Goal: Information Seeking & Learning: Learn about a topic

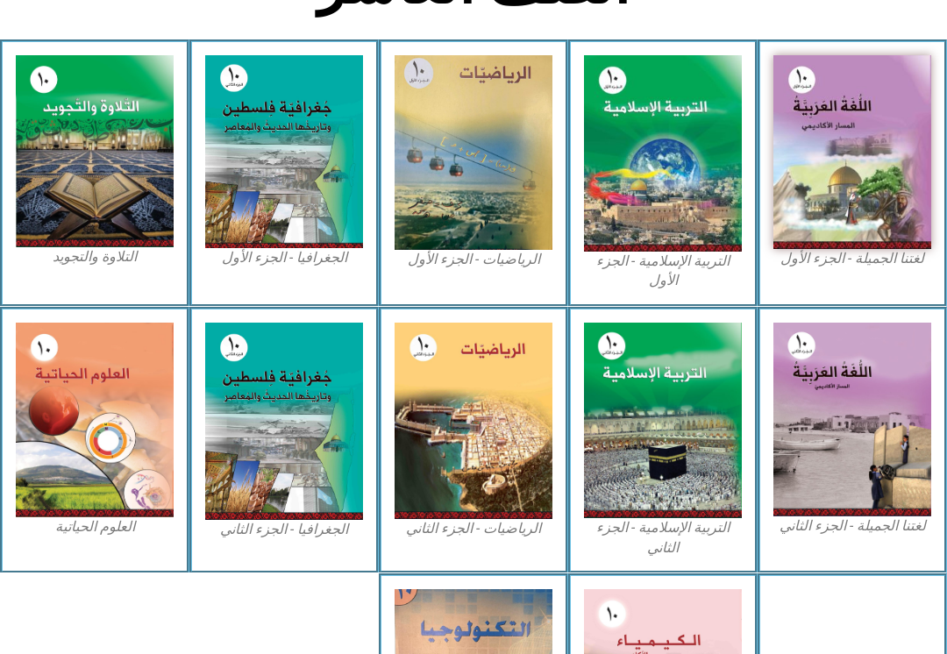
scroll to position [459, 0]
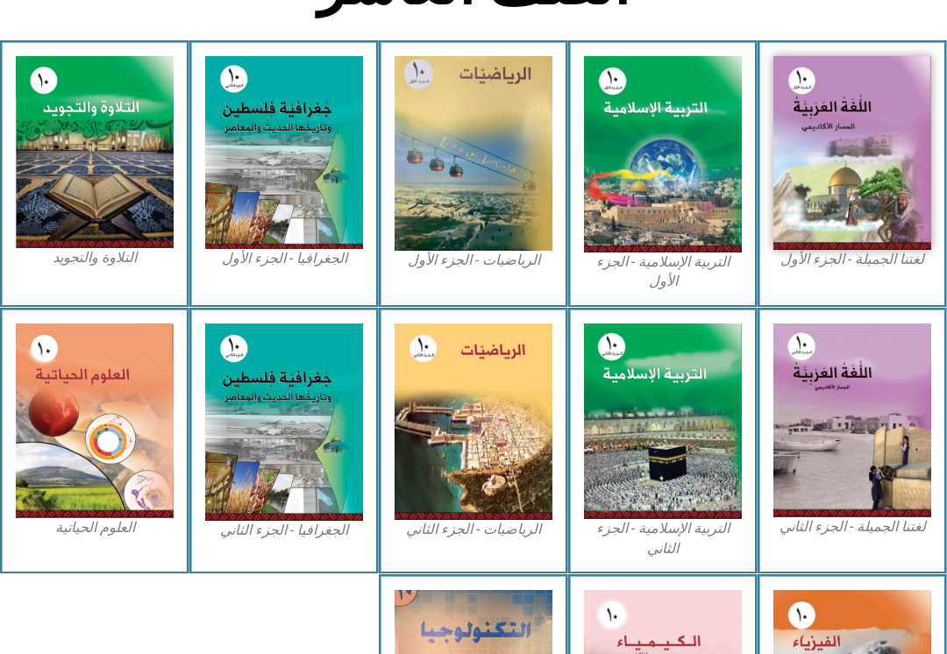
click at [663, 209] on img at bounding box center [663, 154] width 158 height 196
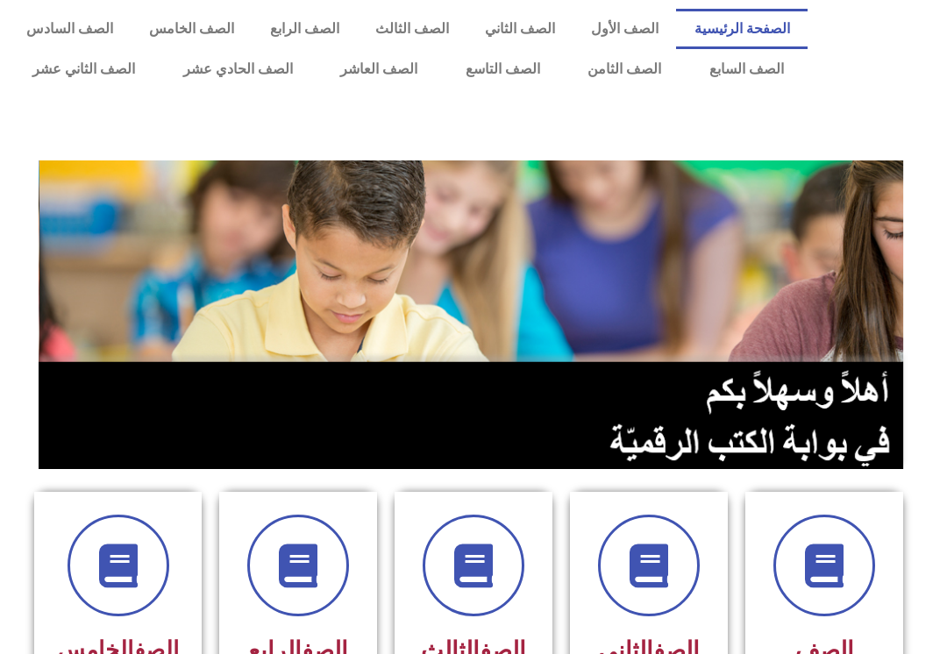
click at [381, 82] on link "الصف العاشر" at bounding box center [379, 69] width 125 height 40
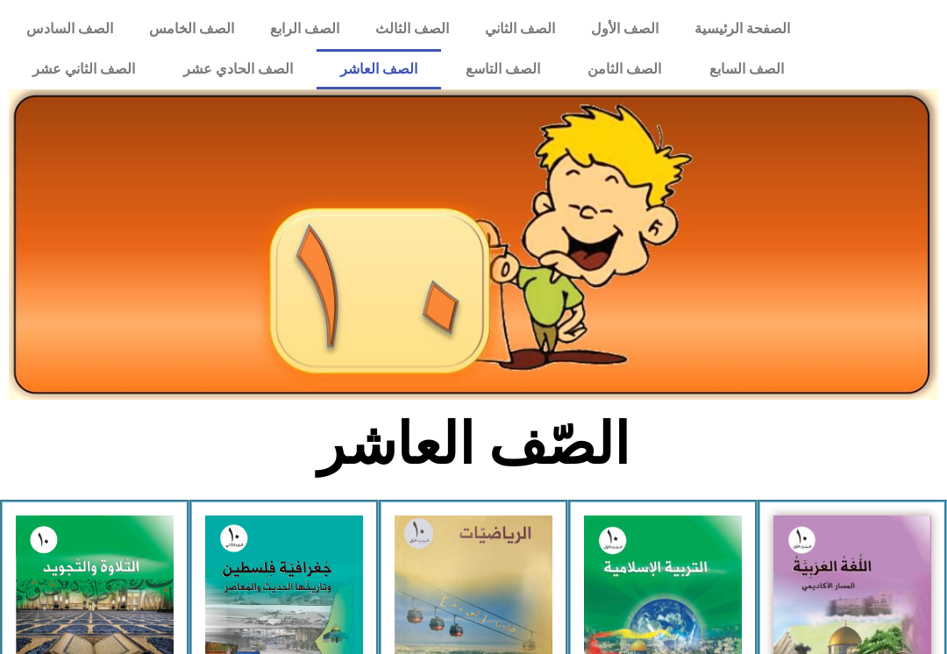
click at [669, 544] on img at bounding box center [663, 614] width 158 height 196
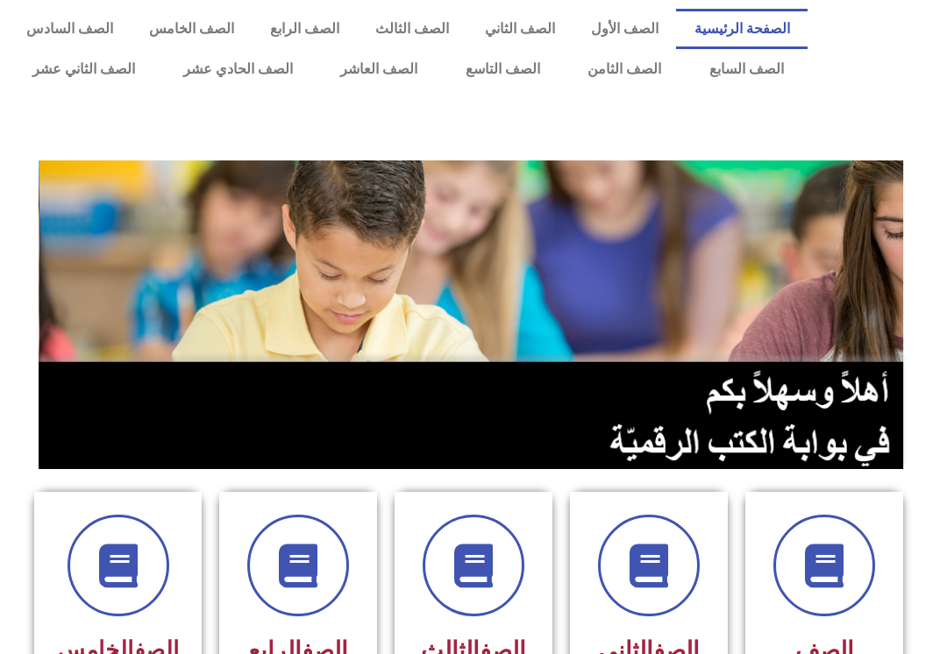
click at [382, 81] on link "الصف العاشر" at bounding box center [379, 69] width 125 height 40
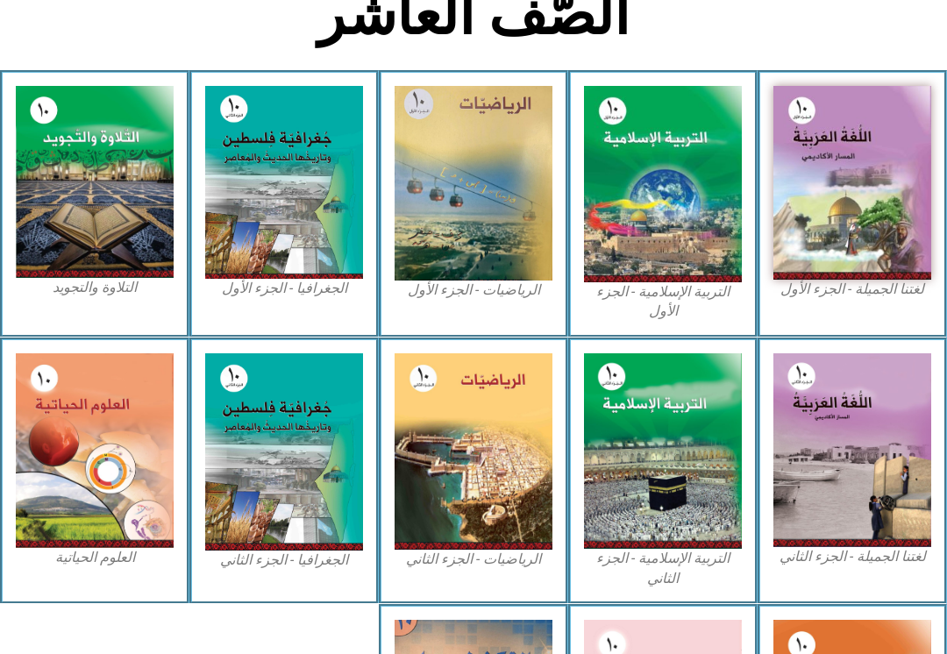
scroll to position [430, 0]
click at [702, 211] on img at bounding box center [663, 184] width 158 height 196
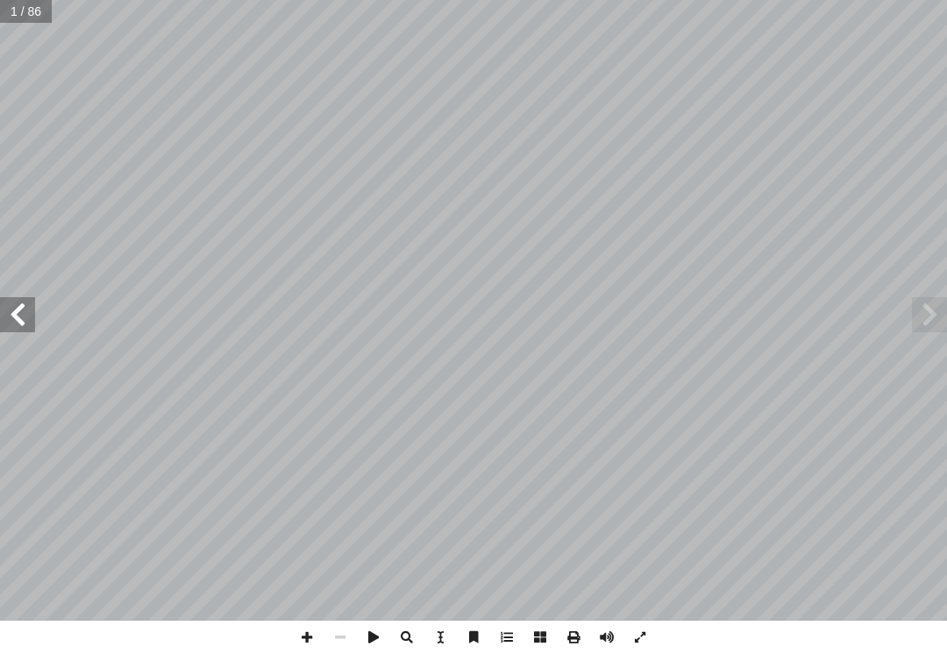
click at [918, 311] on span at bounding box center [929, 314] width 35 height 35
click at [915, 330] on span at bounding box center [929, 314] width 35 height 35
click at [921, 317] on span at bounding box center [929, 314] width 35 height 35
click at [922, 311] on span at bounding box center [929, 314] width 35 height 35
click at [33, 317] on span at bounding box center [17, 314] width 35 height 35
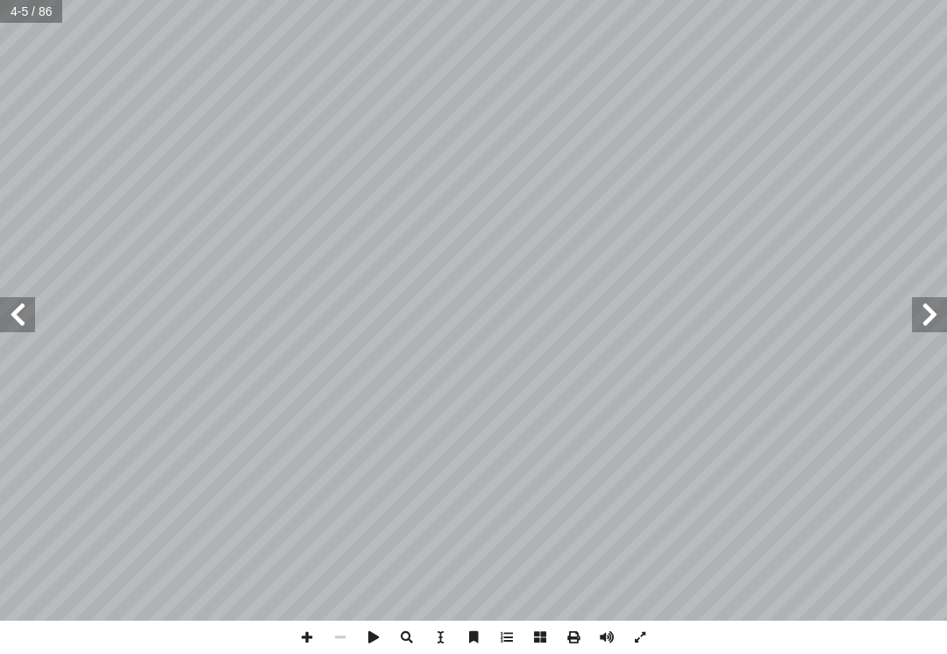
click at [25, 323] on span at bounding box center [17, 314] width 35 height 35
click at [29, 314] on span at bounding box center [17, 314] width 35 height 35
click at [25, 314] on span at bounding box center [17, 314] width 35 height 35
click at [32, 317] on span at bounding box center [17, 314] width 35 height 35
click at [33, 321] on span at bounding box center [17, 314] width 35 height 35
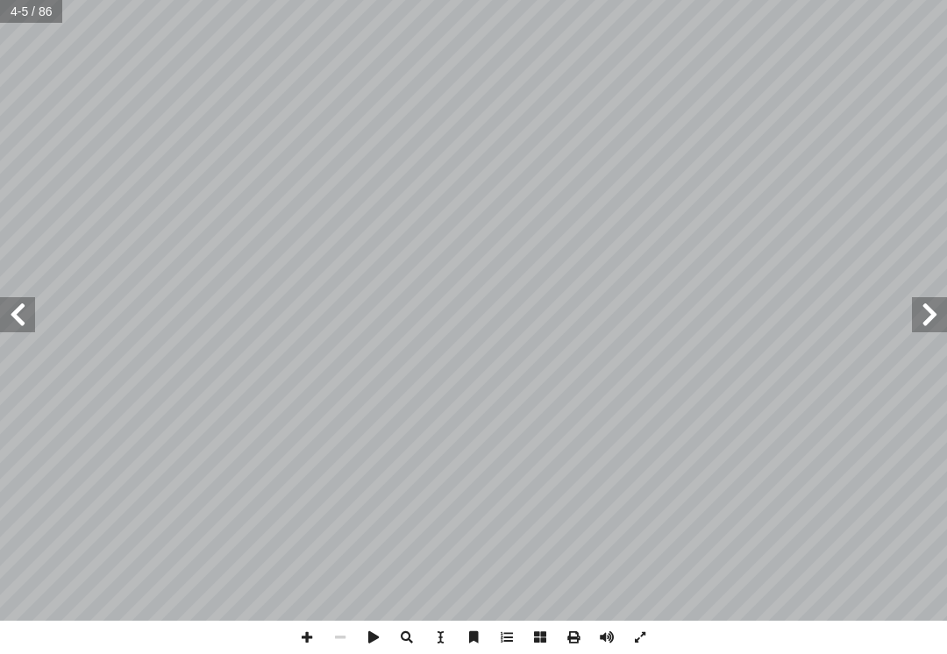
click at [18, 323] on span at bounding box center [17, 314] width 35 height 35
click at [11, 300] on span at bounding box center [17, 314] width 35 height 35
click at [23, 304] on span at bounding box center [17, 314] width 35 height 35
click at [30, 297] on span at bounding box center [17, 314] width 35 height 35
click at [32, 305] on span at bounding box center [17, 314] width 35 height 35
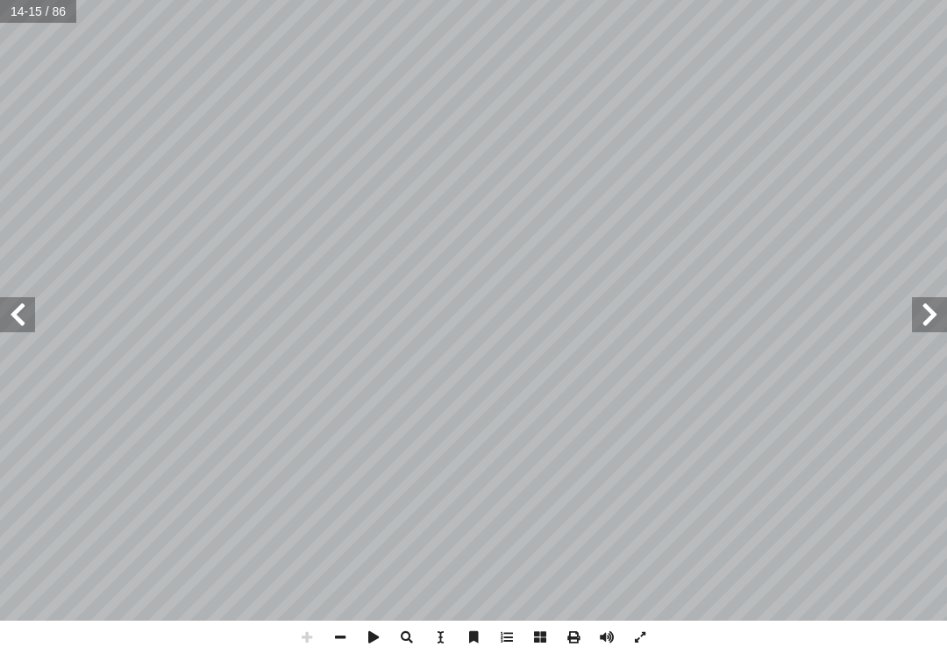
click at [26, 300] on span at bounding box center [17, 314] width 35 height 35
click at [32, 313] on span at bounding box center [17, 314] width 35 height 35
click at [28, 315] on span at bounding box center [17, 314] width 35 height 35
click at [14, 302] on span at bounding box center [17, 314] width 35 height 35
click at [24, 311] on span at bounding box center [17, 314] width 35 height 35
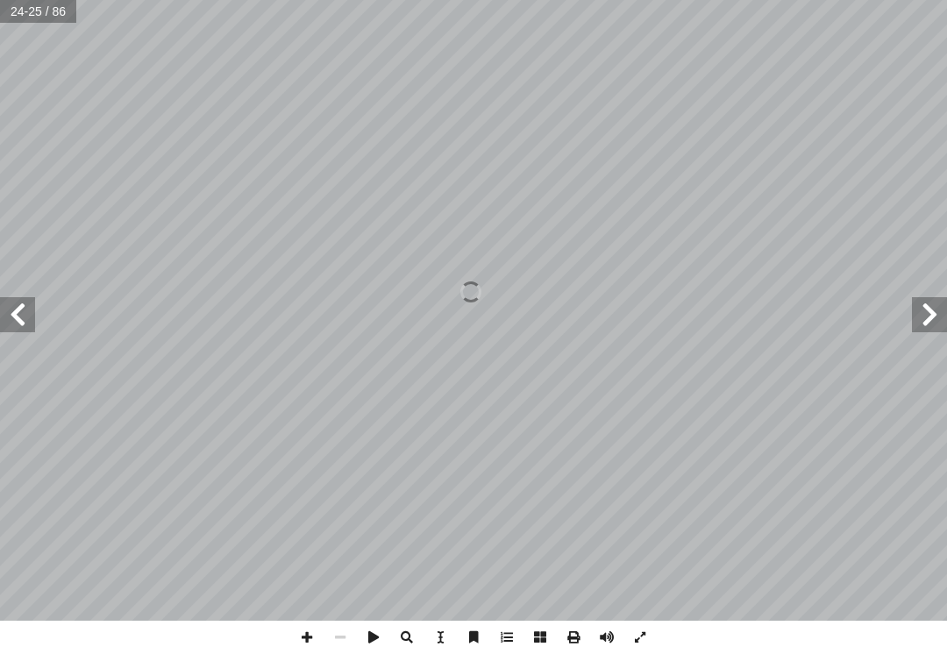
click at [13, 303] on span at bounding box center [17, 314] width 35 height 35
click at [25, 313] on span at bounding box center [17, 314] width 35 height 35
click at [11, 303] on span at bounding box center [17, 314] width 35 height 35
click at [14, 310] on span at bounding box center [17, 314] width 35 height 35
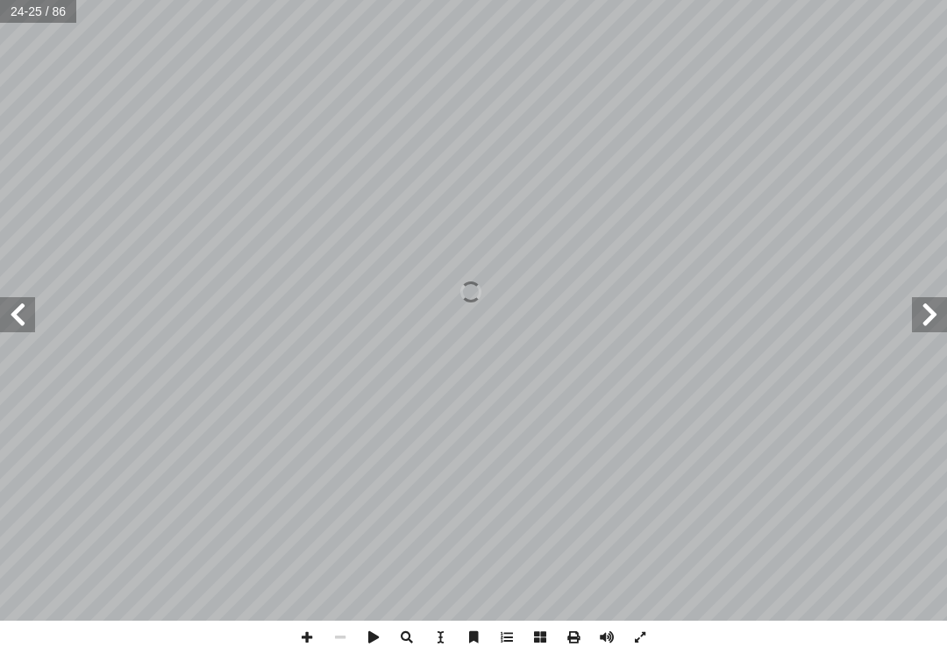
click at [16, 310] on span at bounding box center [17, 314] width 35 height 35
click at [17, 313] on span at bounding box center [17, 314] width 35 height 35
click at [12, 309] on span at bounding box center [17, 314] width 35 height 35
click at [12, 308] on span at bounding box center [17, 314] width 35 height 35
click at [12, 305] on span at bounding box center [17, 314] width 35 height 35
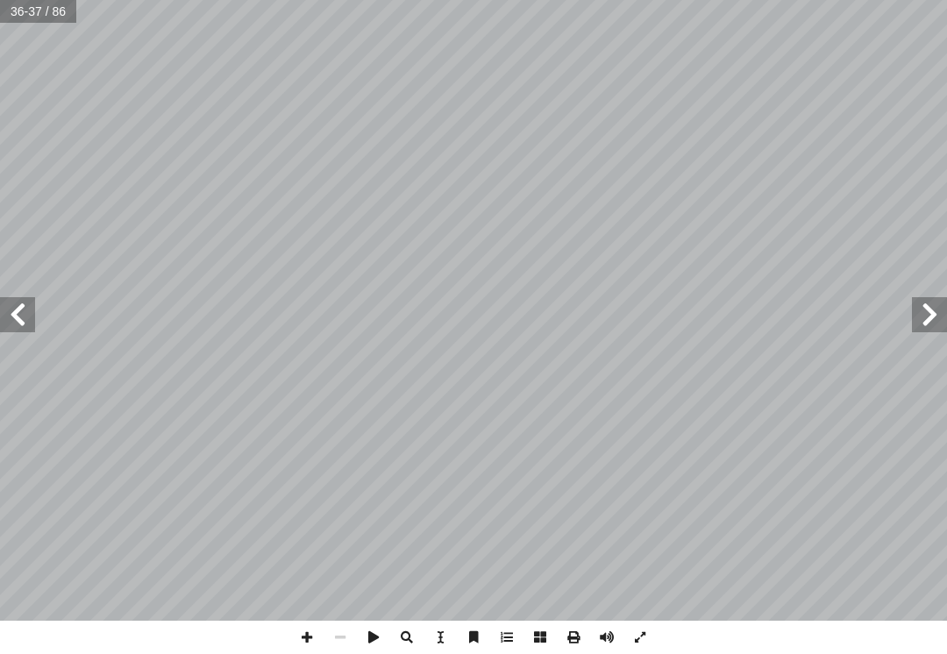
click at [11, 310] on span at bounding box center [17, 314] width 35 height 35
click at [9, 307] on span at bounding box center [17, 314] width 35 height 35
click at [5, 299] on span at bounding box center [17, 314] width 35 height 35
click at [25, 314] on span at bounding box center [17, 314] width 35 height 35
click at [23, 312] on span at bounding box center [17, 314] width 35 height 35
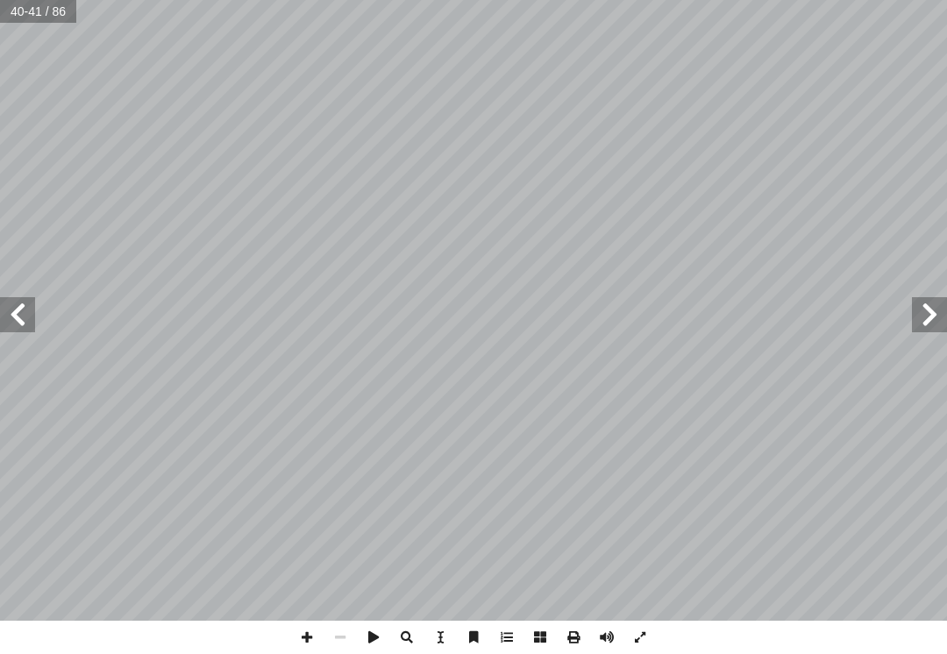
click at [16, 310] on span at bounding box center [17, 314] width 35 height 35
click at [29, 318] on span at bounding box center [17, 314] width 35 height 35
click at [25, 317] on span at bounding box center [17, 314] width 35 height 35
click at [25, 315] on span at bounding box center [17, 314] width 35 height 35
click at [20, 310] on span at bounding box center [17, 314] width 35 height 35
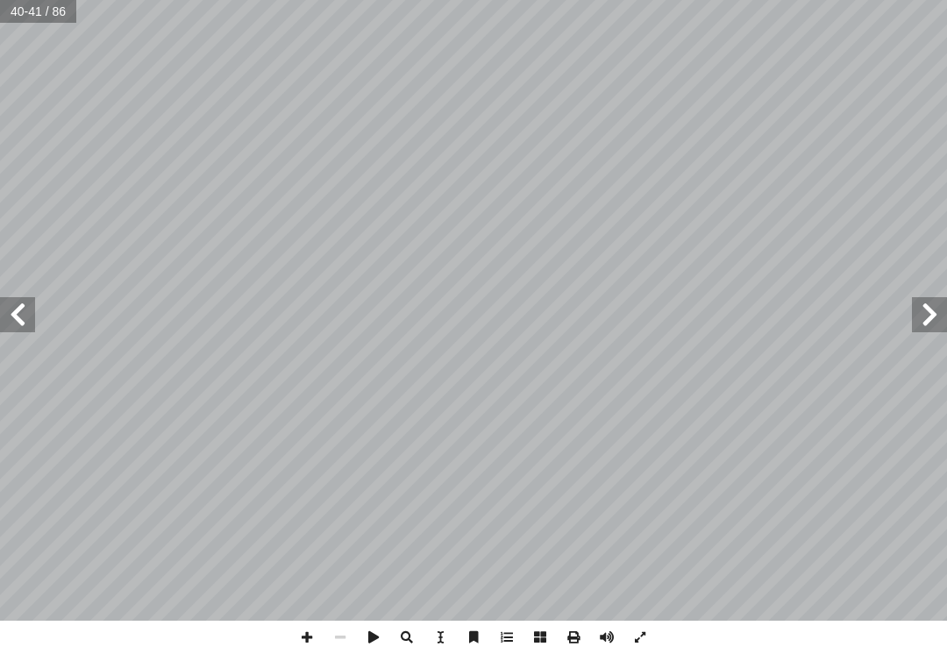
click at [22, 310] on span at bounding box center [17, 314] width 35 height 35
click at [16, 310] on span at bounding box center [17, 314] width 35 height 35
click at [13, 306] on span at bounding box center [17, 314] width 35 height 35
click at [25, 315] on span at bounding box center [17, 314] width 35 height 35
click at [28, 318] on span at bounding box center [17, 314] width 35 height 35
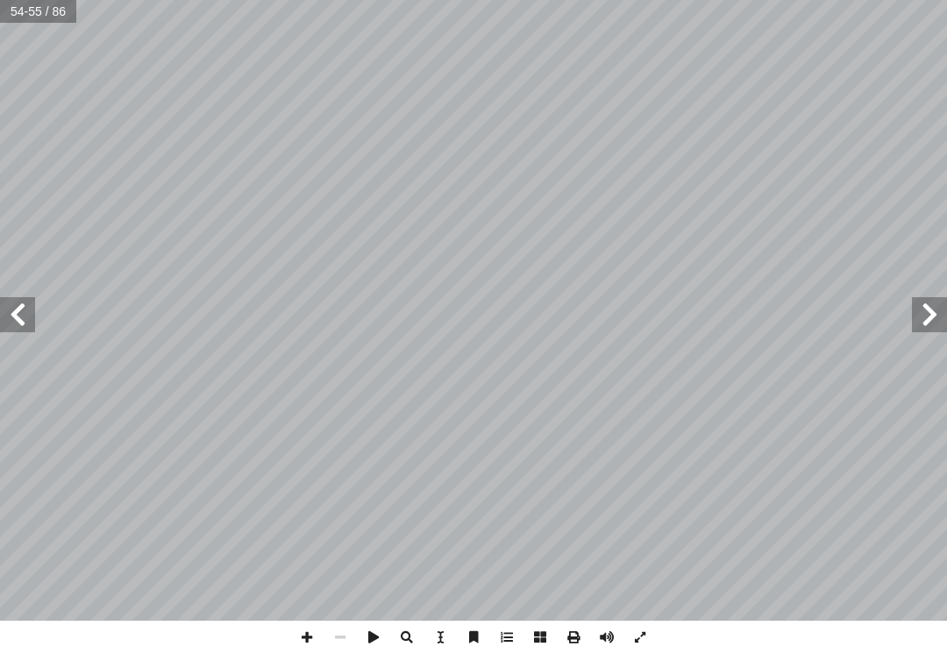
click at [934, 316] on span at bounding box center [929, 314] width 35 height 35
click at [936, 312] on span at bounding box center [929, 314] width 35 height 35
click at [26, 312] on span at bounding box center [17, 314] width 35 height 35
click at [22, 307] on span at bounding box center [17, 314] width 35 height 35
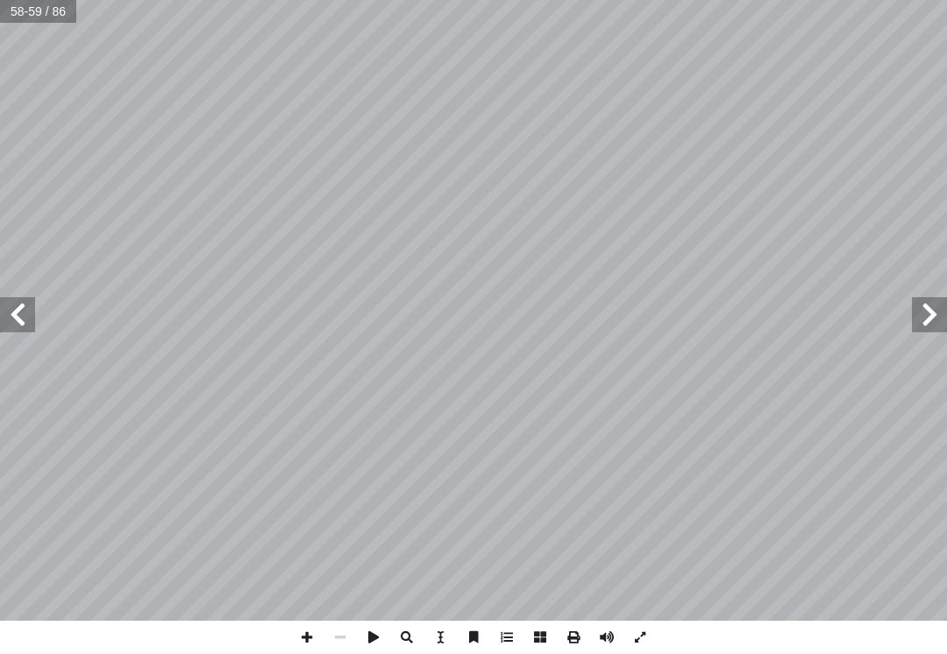
click at [22, 308] on span at bounding box center [17, 314] width 35 height 35
click at [21, 310] on span at bounding box center [17, 314] width 35 height 35
click at [11, 301] on span at bounding box center [17, 314] width 35 height 35
click at [934, 322] on span at bounding box center [929, 314] width 35 height 35
click at [933, 310] on span at bounding box center [929, 314] width 35 height 35
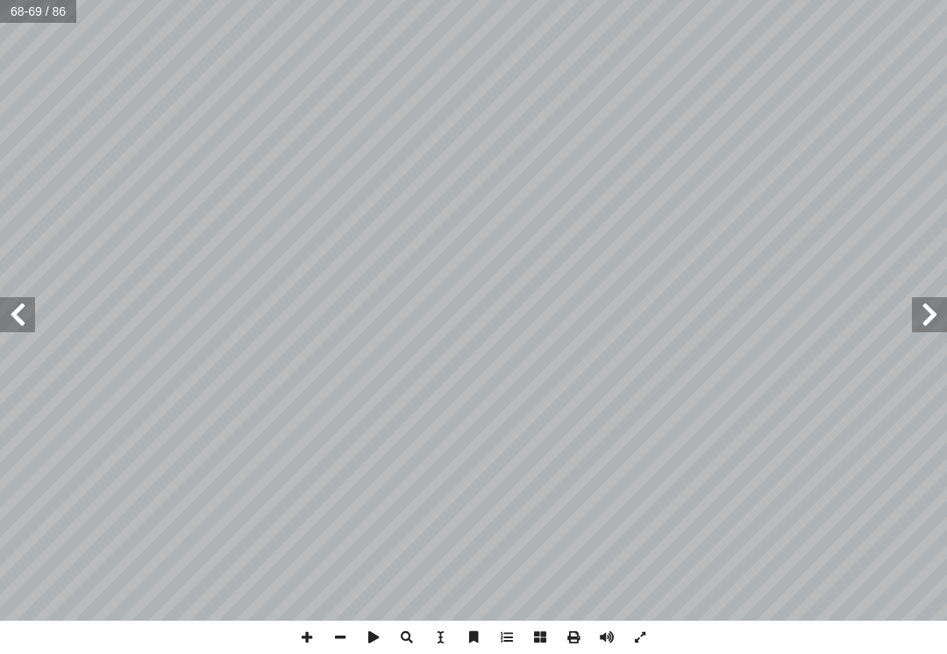
click at [24, 20] on input "text" at bounding box center [39, 11] width 78 height 23
click at [29, 13] on input "text" at bounding box center [39, 11] width 78 height 23
type input "*"
click at [25, 315] on span at bounding box center [17, 314] width 35 height 35
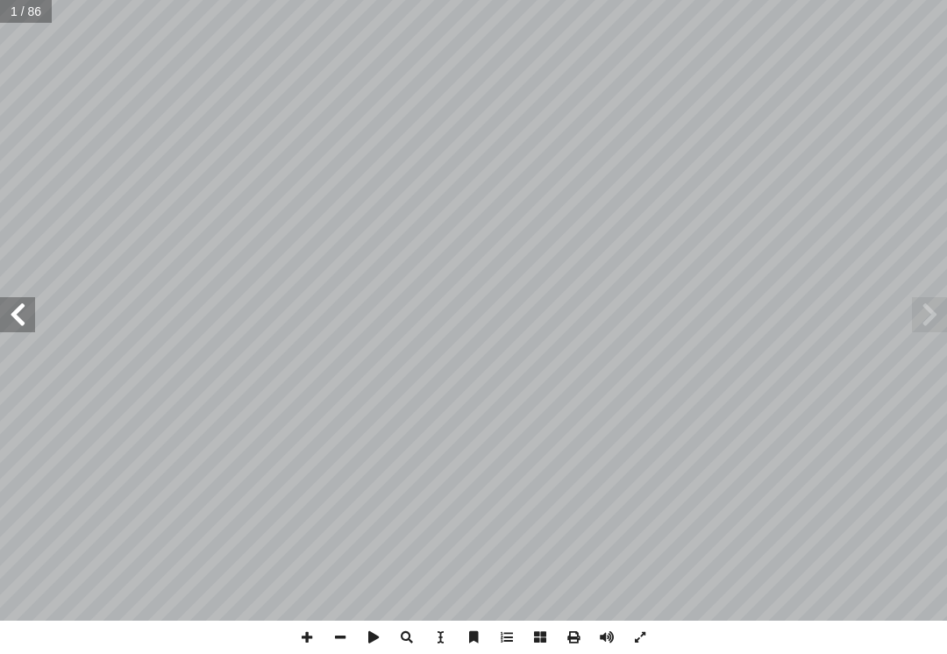
click at [11, 308] on span at bounding box center [17, 314] width 35 height 35
click at [31, 18] on input "text" at bounding box center [32, 11] width 64 height 23
type input "**"
